Goal: Complete application form: Complete application form

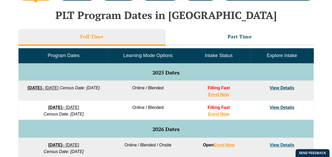
click at [189, 36] on button "Cancel" at bounding box center [184, 33] width 27 height 13
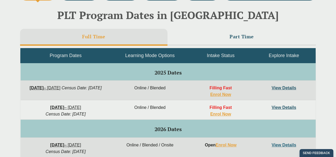
click at [280, 87] on div "Queensland PLT starts soon Our next intake kicks off on 22 September and enrolm…" at bounding box center [168, 78] width 336 height 157
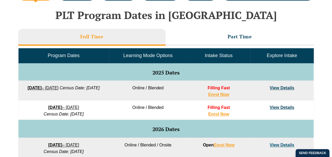
click at [280, 87] on link "View Details" at bounding box center [281, 87] width 25 height 4
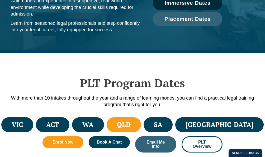
click at [141, 121] on li "QLD" at bounding box center [124, 124] width 34 height 15
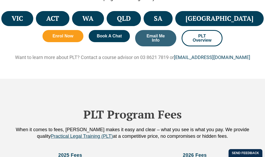
scroll to position [157, 0]
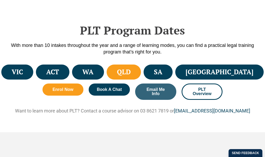
click at [141, 78] on li "QLD" at bounding box center [124, 72] width 34 height 15
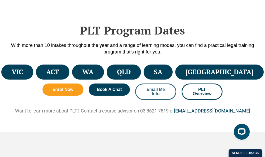
scroll to position [0, 0]
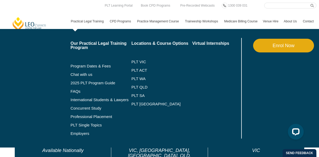
scroll to position [106, 0]
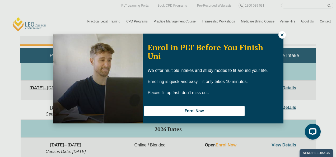
click at [281, 34] on icon at bounding box center [281, 34] width 5 height 5
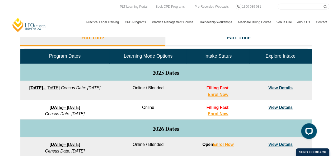
scroll to position [222, 0]
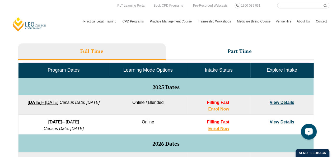
click at [285, 103] on link "View Details" at bounding box center [281, 102] width 25 height 4
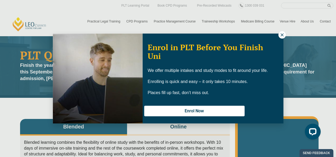
click at [283, 37] on icon at bounding box center [281, 34] width 5 height 5
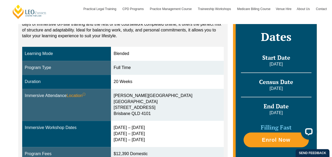
scroll to position [132, 0]
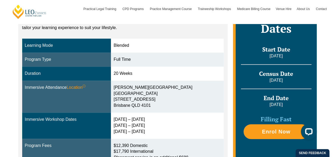
click at [199, 127] on div "[DATE] – [DATE] [DATE] – [DATE] [DATE] – [DATE]" at bounding box center [166, 125] width 107 height 18
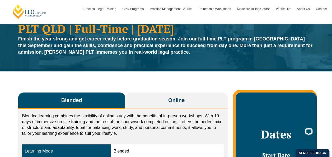
scroll to position [0, 0]
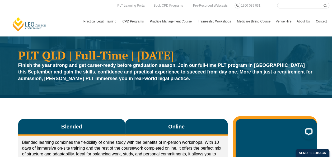
click at [170, 123] on span "Online" at bounding box center [176, 126] width 16 height 7
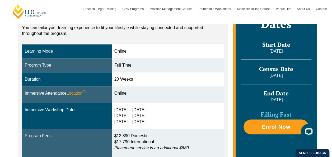
scroll to position [158, 0]
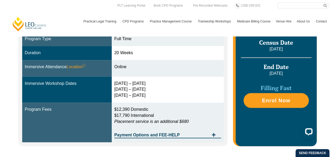
click at [168, 149] on div "Blended Online Blended learning combines the flexibility of online study with t…" at bounding box center [166, 50] width 301 height 222
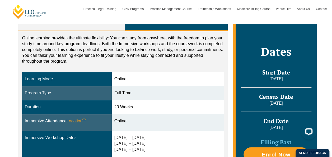
scroll to position [132, 0]
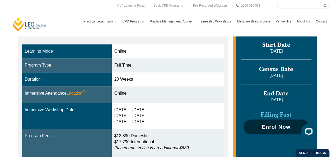
click at [267, 125] on span "Enrol Now" at bounding box center [275, 126] width 28 height 5
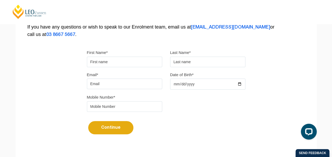
click at [114, 60] on input "First Name*" at bounding box center [124, 61] width 75 height 11
type input "[PERSON_NAME]"
click at [113, 83] on input "Email*" at bounding box center [124, 83] width 75 height 11
type input "[EMAIL_ADDRESS][DOMAIN_NAME]"
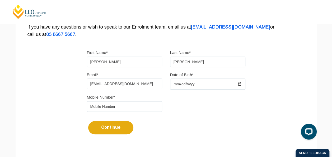
click at [176, 84] on input "Date of Birth*" at bounding box center [207, 83] width 75 height 11
type input "[DATE]"
click at [183, 127] on div "Continue It looks like you’ve previously started an application. You can pick u…" at bounding box center [166, 126] width 158 height 20
click at [148, 106] on input "tel" at bounding box center [124, 106] width 75 height 11
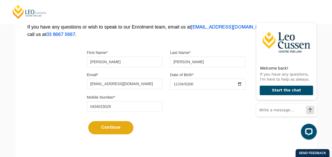
type input "0434015029"
click at [213, 135] on div "Continue It looks like you’ve previously started an application. You can pick u…" at bounding box center [166, 126] width 158 height 20
click at [312, 18] on icon "Hide greeting" at bounding box center [313, 18] width 6 height 6
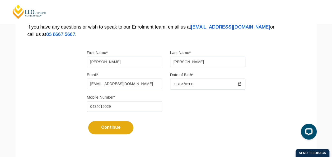
click at [113, 127] on button "Continue" at bounding box center [110, 127] width 45 height 13
select select
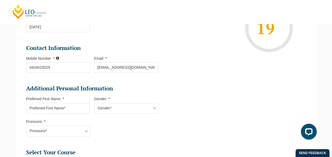
scroll to position [125, 0]
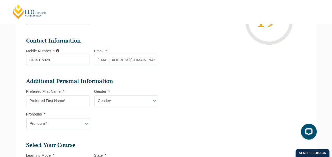
click at [81, 102] on input "Preferred First Name *" at bounding box center [58, 100] width 64 height 11
type input "[PERSON_NAME]"
click at [105, 96] on select "Gender* [DEMOGRAPHIC_DATA] [DEMOGRAPHIC_DATA] [DEMOGRAPHIC_DATA] [DEMOGRAPHIC_D…" at bounding box center [126, 100] width 64 height 11
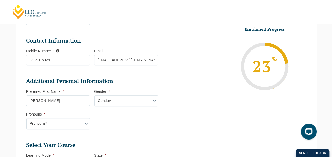
select select "[DEMOGRAPHIC_DATA]"
click at [94, 95] on select "Gender* [DEMOGRAPHIC_DATA] [DEMOGRAPHIC_DATA] [DEMOGRAPHIC_DATA] [DEMOGRAPHIC_D…" at bounding box center [126, 100] width 64 height 11
click at [83, 126] on select "Pronouns* She/Her/Hers He/Him/His They/Them/Theirs Other Prefer not to disclose" at bounding box center [58, 123] width 64 height 11
select select "She/Her/Hers"
click at [26, 118] on select "Pronouns* She/Her/Hers He/Him/His They/Them/Theirs Other Prefer not to disclose" at bounding box center [58, 123] width 64 height 11
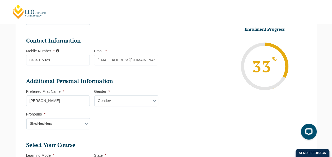
click at [144, 139] on ul "Personal Information First Name * [PERSON_NAME] Last Name * [PERSON_NAME] Date …" at bounding box center [94, 124] width 136 height 312
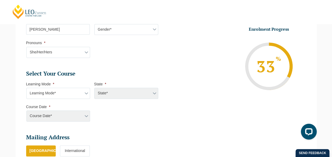
scroll to position [204, 0]
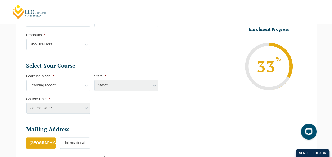
click at [80, 87] on select "Learning Mode* Online Full Time Learning Online Part Time Learning Blended Full…" at bounding box center [58, 85] width 64 height 11
select select "Online Full Time Learning"
click at [26, 80] on select "Learning Mode* Online Full Time Learning Online Part Time Learning Blended Full…" at bounding box center [58, 85] width 64 height 11
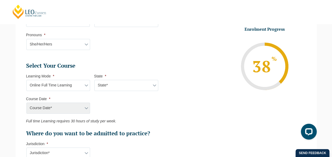
click at [110, 85] on select "State* National ([GEOGRAPHIC_DATA]/[GEOGRAPHIC_DATA], [GEOGRAPHIC_DATA], [GEOGR…" at bounding box center [126, 85] width 64 height 11
select select "National ([GEOGRAPHIC_DATA]/[GEOGRAPHIC_DATA], [GEOGRAPHIC_DATA], [GEOGRAPHIC_D…"
click at [94, 80] on select "State* National ([GEOGRAPHIC_DATA]/[GEOGRAPHIC_DATA], [GEOGRAPHIC_DATA], [GEOGR…" at bounding box center [126, 85] width 64 height 11
click at [126, 83] on select "State* National ([GEOGRAPHIC_DATA]/[GEOGRAPHIC_DATA], [GEOGRAPHIC_DATA], [GEOGR…" at bounding box center [126, 85] width 64 height 11
click at [94, 80] on select "State* National ([GEOGRAPHIC_DATA]/[GEOGRAPHIC_DATA], [GEOGRAPHIC_DATA], [GEOGR…" at bounding box center [126, 85] width 64 height 11
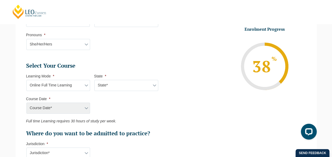
click at [71, 106] on div "Course Date* [DATE] ([DATE] to [DATE]) [DATE] ([DATE] to [DATE]) [DATE] ([DATE]…" at bounding box center [58, 107] width 64 height 11
click at [122, 83] on select "State* National ([GEOGRAPHIC_DATA]/[GEOGRAPHIC_DATA], [GEOGRAPHIC_DATA], [GEOGR…" at bounding box center [126, 85] width 64 height 11
click at [114, 81] on select "State* National ([GEOGRAPHIC_DATA]/[GEOGRAPHIC_DATA], [GEOGRAPHIC_DATA], [GEOGR…" at bounding box center [126, 85] width 64 height 11
click at [128, 85] on select "State* National ([GEOGRAPHIC_DATA]/[GEOGRAPHIC_DATA], [GEOGRAPHIC_DATA], [GEOGR…" at bounding box center [126, 85] width 64 height 11
select select "National ([GEOGRAPHIC_DATA]/[GEOGRAPHIC_DATA], [GEOGRAPHIC_DATA], [GEOGRAPHIC_D…"
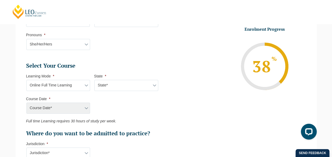
click at [94, 80] on select "State* National ([GEOGRAPHIC_DATA]/[GEOGRAPHIC_DATA], [GEOGRAPHIC_DATA], [GEOGR…" at bounding box center [126, 85] width 64 height 11
drag, startPoint x: 126, startPoint y: 85, endPoint x: 123, endPoint y: 89, distance: 5.4
click at [126, 85] on select "State* National ([GEOGRAPHIC_DATA]/[GEOGRAPHIC_DATA], [GEOGRAPHIC_DATA], [GEOGR…" at bounding box center [126, 85] width 64 height 11
select select
click at [94, 80] on select "State* National ([GEOGRAPHIC_DATA]/[GEOGRAPHIC_DATA], [GEOGRAPHIC_DATA], [GEOGR…" at bounding box center [126, 85] width 64 height 11
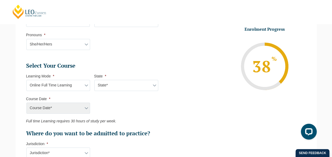
drag, startPoint x: 123, startPoint y: 112, endPoint x: 103, endPoint y: 111, distance: 20.1
click at [123, 112] on ul "Select Your Course This field is hidden when viewing the form Only for Flinder …" at bounding box center [94, 99] width 136 height 75
click at [76, 110] on div "Course Date* [DATE] ([DATE] to [DATE]) [DATE] ([DATE] to [DATE]) [DATE] ([DATE]…" at bounding box center [58, 107] width 64 height 11
click at [87, 106] on div "Course Date* [DATE] ([DATE] to [DATE]) [DATE] ([DATE] to [DATE]) [DATE] ([DATE]…" at bounding box center [58, 107] width 64 height 11
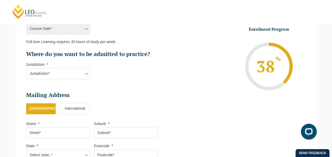
scroll to position [230, 0]
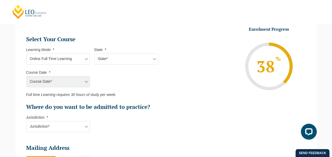
click at [83, 82] on div "Course Date* [DATE] ([DATE] to [DATE]) [DATE] ([DATE] to [DATE]) [DATE] ([DATE]…" at bounding box center [58, 81] width 64 height 11
click at [86, 124] on select "Jurisdiction* VIC [GEOGRAPHIC_DATA]/[GEOGRAPHIC_DATA] SA [GEOGRAPHIC_DATA] [GEO…" at bounding box center [58, 126] width 64 height 11
select select "QLD"
click at [26, 121] on select "Jurisdiction* VIC [GEOGRAPHIC_DATA]/[GEOGRAPHIC_DATA] SA [GEOGRAPHIC_DATA] [GEO…" at bounding box center [58, 126] width 64 height 11
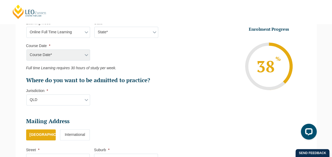
scroll to position [309, 0]
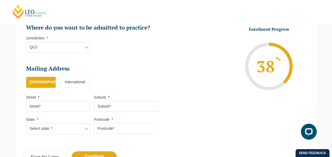
click at [75, 106] on input "Street *" at bounding box center [58, 106] width 64 height 11
type input "3"
type input "[PERSON_NAME]"
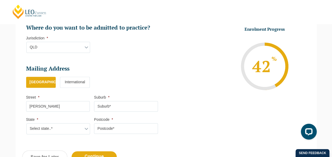
click at [105, 103] on input "Suburb *" at bounding box center [126, 106] width 64 height 11
type input "Kangaroo Point"
click at [36, 132] on select "Select state..* [GEOGRAPHIC_DATA] [GEOGRAPHIC_DATA] [GEOGRAPHIC_DATA] SA [GEOGR…" at bounding box center [58, 128] width 64 height 11
select select "QLD"
click at [26, 123] on select "Select state..* [GEOGRAPHIC_DATA] [GEOGRAPHIC_DATA] [GEOGRAPHIC_DATA] SA [GEOGR…" at bounding box center [58, 128] width 64 height 11
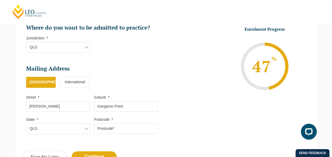
click at [106, 129] on input "Postcode *" at bounding box center [126, 128] width 64 height 11
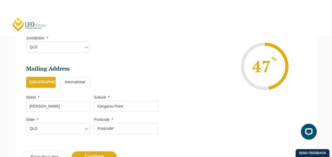
click at [99, 123] on input "Postcode *" at bounding box center [126, 128] width 64 height 11
type input "5"
type input "4169"
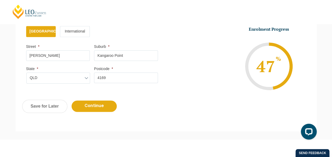
scroll to position [362, 0]
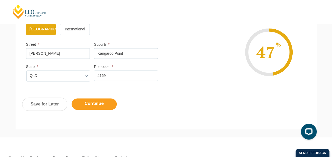
click at [103, 100] on input "Continue" at bounding box center [93, 103] width 45 height 11
select select "Online Full Time Learning"
select select
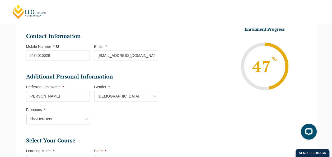
scroll to position [233, 0]
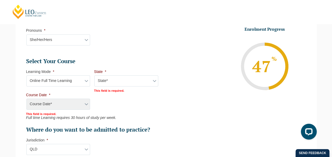
click at [114, 80] on select "State* National ([GEOGRAPHIC_DATA]/[GEOGRAPHIC_DATA], [GEOGRAPHIC_DATA], [GEOGR…" at bounding box center [126, 80] width 64 height 11
select select "National ([GEOGRAPHIC_DATA]/[GEOGRAPHIC_DATA], [GEOGRAPHIC_DATA], [GEOGRAPHIC_D…"
click at [94, 75] on select "State* National ([GEOGRAPHIC_DATA]/[GEOGRAPHIC_DATA], [GEOGRAPHIC_DATA], [GEOGR…" at bounding box center [126, 80] width 64 height 11
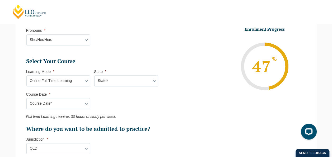
click at [83, 99] on select "Course Date* [DATE] ([DATE] to [DATE]) [DATE] ([DATE] to [DATE]) [DATE] ([DATE]…" at bounding box center [58, 103] width 64 height 11
select select "[DATE] ([DATE] to [DATE])"
click at [26, 98] on select "Course Date* [DATE] ([DATE] to [DATE]) [DATE] ([DATE] to [DATE]) [DATE] ([DATE]…" at bounding box center [58, 103] width 64 height 11
type input "Intake [DATE] FT"
type input "Practical Legal Training (NAT)"
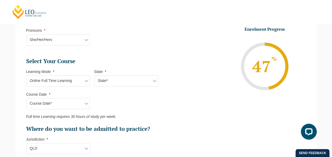
select select "NAT PLT (SEP) 2025 Full Time Online"
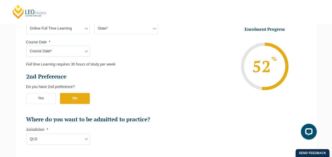
scroll to position [285, 0]
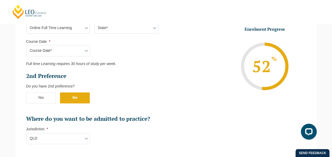
click at [85, 98] on label "No" at bounding box center [75, 97] width 30 height 11
click at [0, 0] on input "No" at bounding box center [0, 0] width 0 height 0
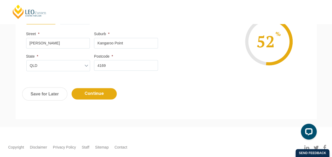
scroll to position [444, 0]
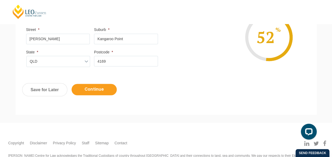
click at [112, 88] on input "Continue" at bounding box center [93, 89] width 45 height 11
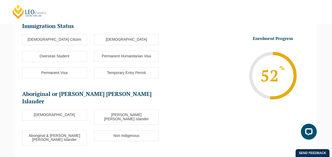
scroll to position [46, 0]
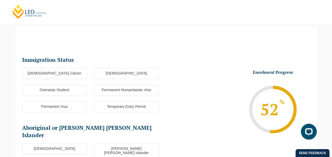
click at [77, 76] on label "[DEMOGRAPHIC_DATA] Citizen" at bounding box center [54, 73] width 65 height 11
click at [0, 0] on input "[DEMOGRAPHIC_DATA] Citizen" at bounding box center [0, 0] width 0 height 0
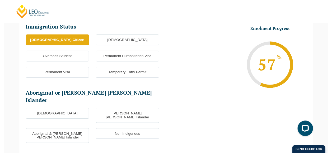
scroll to position [125, 0]
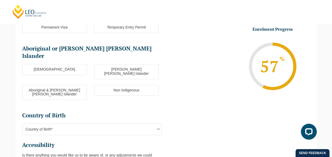
click at [152, 84] on ul "[DEMOGRAPHIC_DATA] [PERSON_NAME][GEOGRAPHIC_DATA][PERSON_NAME] Aboriginal & [PE…" at bounding box center [94, 85] width 144 height 42
click at [151, 83] on ul "[DEMOGRAPHIC_DATA] [PERSON_NAME][GEOGRAPHIC_DATA][PERSON_NAME] Aboriginal & [PE…" at bounding box center [94, 85] width 144 height 42
click at [109, 64] on label "[PERSON_NAME] [PERSON_NAME] Islander" at bounding box center [126, 71] width 65 height 15
click at [0, 0] on input "[PERSON_NAME] [PERSON_NAME] Islander" at bounding box center [0, 0] width 0 height 0
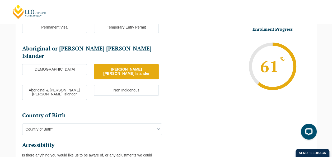
click at [110, 85] on label "Non Indigenous" at bounding box center [126, 90] width 65 height 11
click at [0, 0] on input "Non Indigenous" at bounding box center [0, 0] width 0 height 0
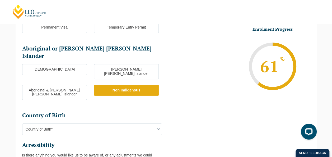
click at [150, 123] on span "Country of Birth*" at bounding box center [91, 128] width 139 height 11
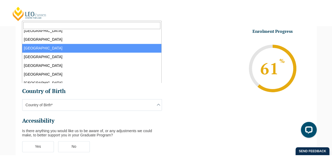
scroll to position [343, 0]
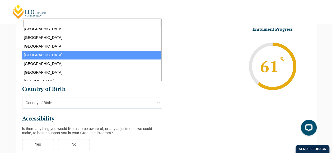
select select "Canada 8102"
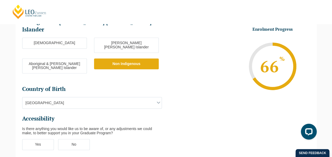
click at [179, 109] on ul "Immigration Status Immigration Status * [DEMOGRAPHIC_DATA] Citizen New [DEMOGRA…" at bounding box center [166, 53] width 288 height 207
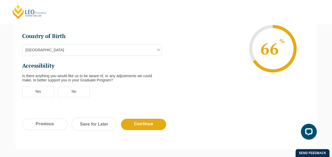
click at [79, 86] on label "No" at bounding box center [74, 91] width 32 height 11
click at [0, 0] on input "No" at bounding box center [0, 0] width 0 height 0
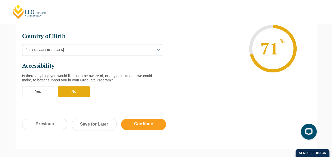
click at [143, 118] on input "Continue" at bounding box center [143, 123] width 45 height 11
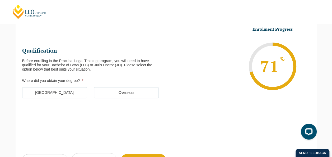
scroll to position [46, 0]
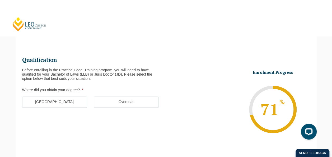
click at [72, 102] on label "[GEOGRAPHIC_DATA]" at bounding box center [54, 101] width 65 height 11
click at [0, 0] on input "[GEOGRAPHIC_DATA]" at bounding box center [0, 0] width 0 height 0
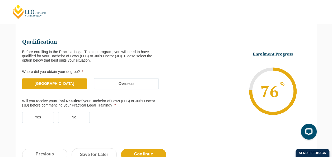
scroll to position [72, 0]
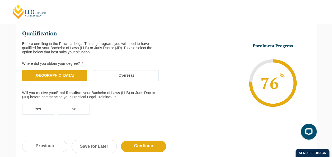
click at [21, 107] on div "Qualification Before enrolling in the Practical Legal Training program, you wil…" at bounding box center [166, 71] width 301 height 126
click at [26, 107] on label "Yes" at bounding box center [38, 108] width 32 height 11
click at [0, 0] on input "Yes" at bounding box center [0, 0] width 0 height 0
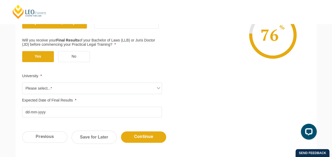
scroll to position [125, 0]
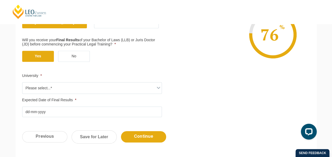
click at [102, 89] on span "Please select...*" at bounding box center [91, 87] width 139 height 11
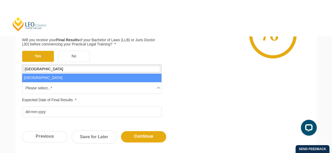
type input "[GEOGRAPHIC_DATA]"
select select "[GEOGRAPHIC_DATA]"
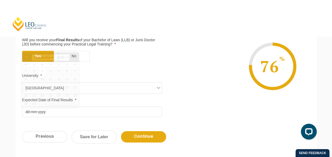
click at [66, 112] on input "Expected Date of Final Results *" at bounding box center [92, 111] width 140 height 11
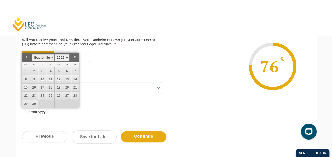
click at [201, 89] on li "Enrolment Progress 76 % Form Progress Download Course Guide [EMAIL_ADDRESS][DOM…" at bounding box center [238, 65] width 144 height 79
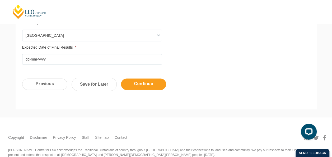
scroll to position [178, 0]
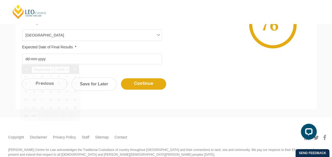
click at [54, 54] on input "Expected Date of Final Results *" at bounding box center [92, 59] width 140 height 11
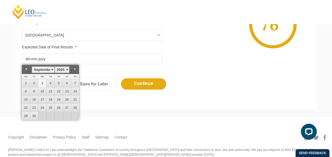
click at [28, 68] on link "Previous" at bounding box center [26, 69] width 8 height 8
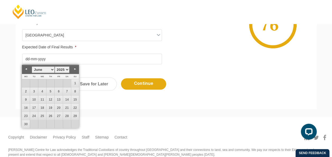
click at [28, 68] on link "Previous" at bounding box center [26, 69] width 8 height 8
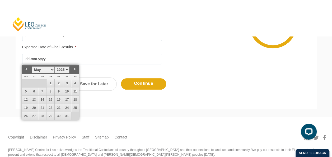
click at [73, 68] on link "Next" at bounding box center [75, 69] width 8 height 8
click at [42, 82] on link "2" at bounding box center [42, 83] width 8 height 8
type input "[DATE]"
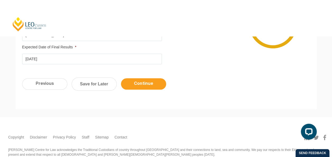
click at [157, 79] on input "Continue" at bounding box center [143, 83] width 45 height 11
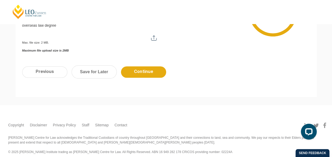
scroll to position [238, 0]
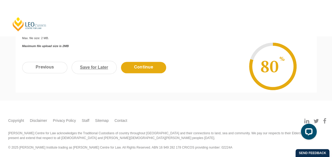
click at [98, 66] on link "Save for Later" at bounding box center [93, 67] width 45 height 13
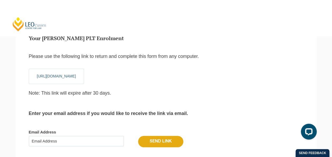
scroll to position [70, 0]
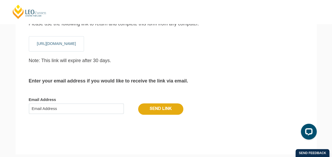
click at [59, 109] on input "Email Address" at bounding box center [76, 108] width 95 height 11
type input "[EMAIL_ADDRESS][DOMAIN_NAME]"
click at [163, 112] on input "Send Link" at bounding box center [160, 108] width 45 height 11
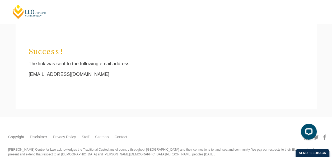
scroll to position [5, 2]
